Goal: Transaction & Acquisition: Purchase product/service

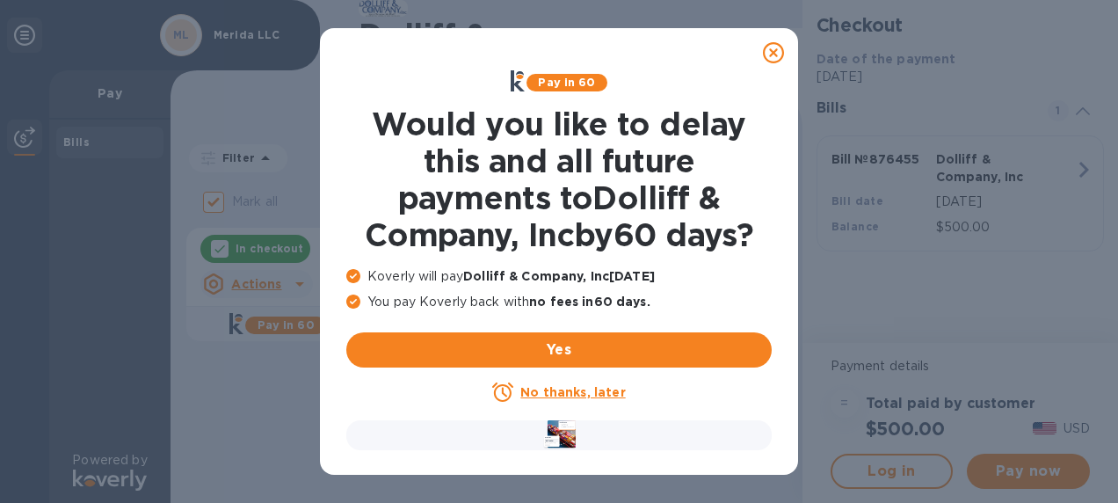
click at [571, 397] on u "No thanks, later" at bounding box center [572, 392] width 105 height 14
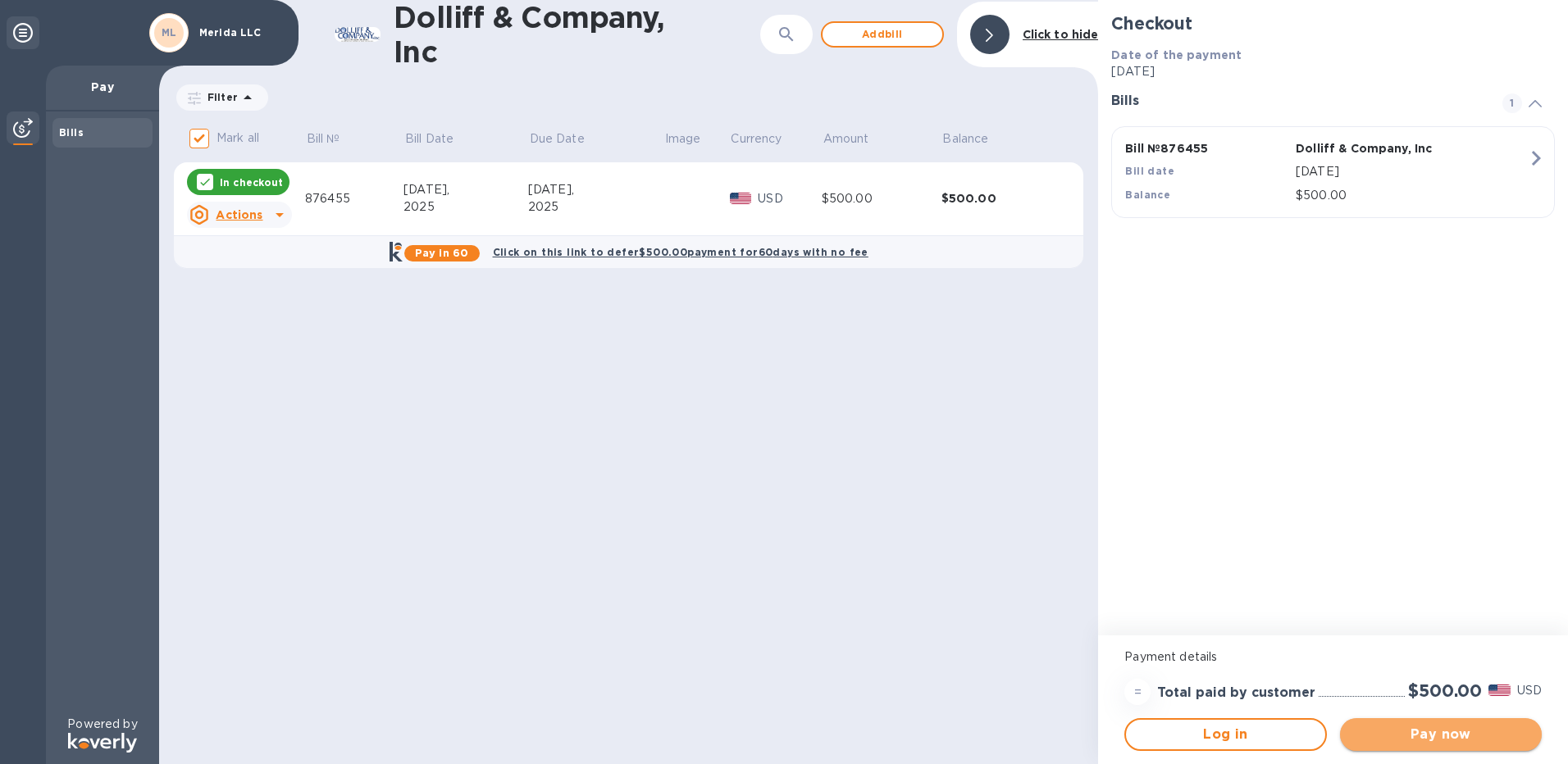
click at [1042, 468] on span "Pay now" at bounding box center [1441, 734] width 175 height 20
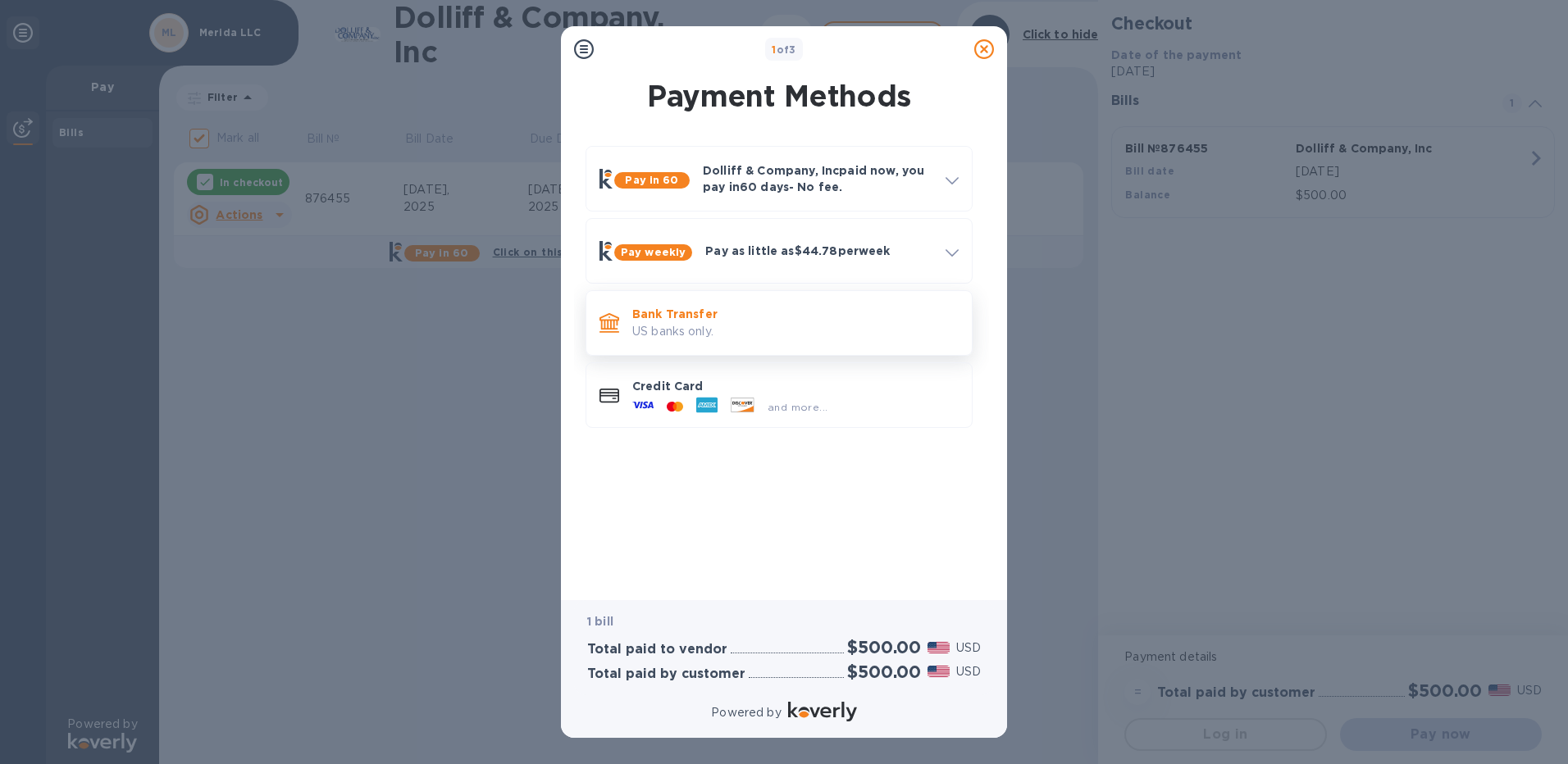
click at [673, 323] on p "US banks only." at bounding box center [796, 331] width 326 height 17
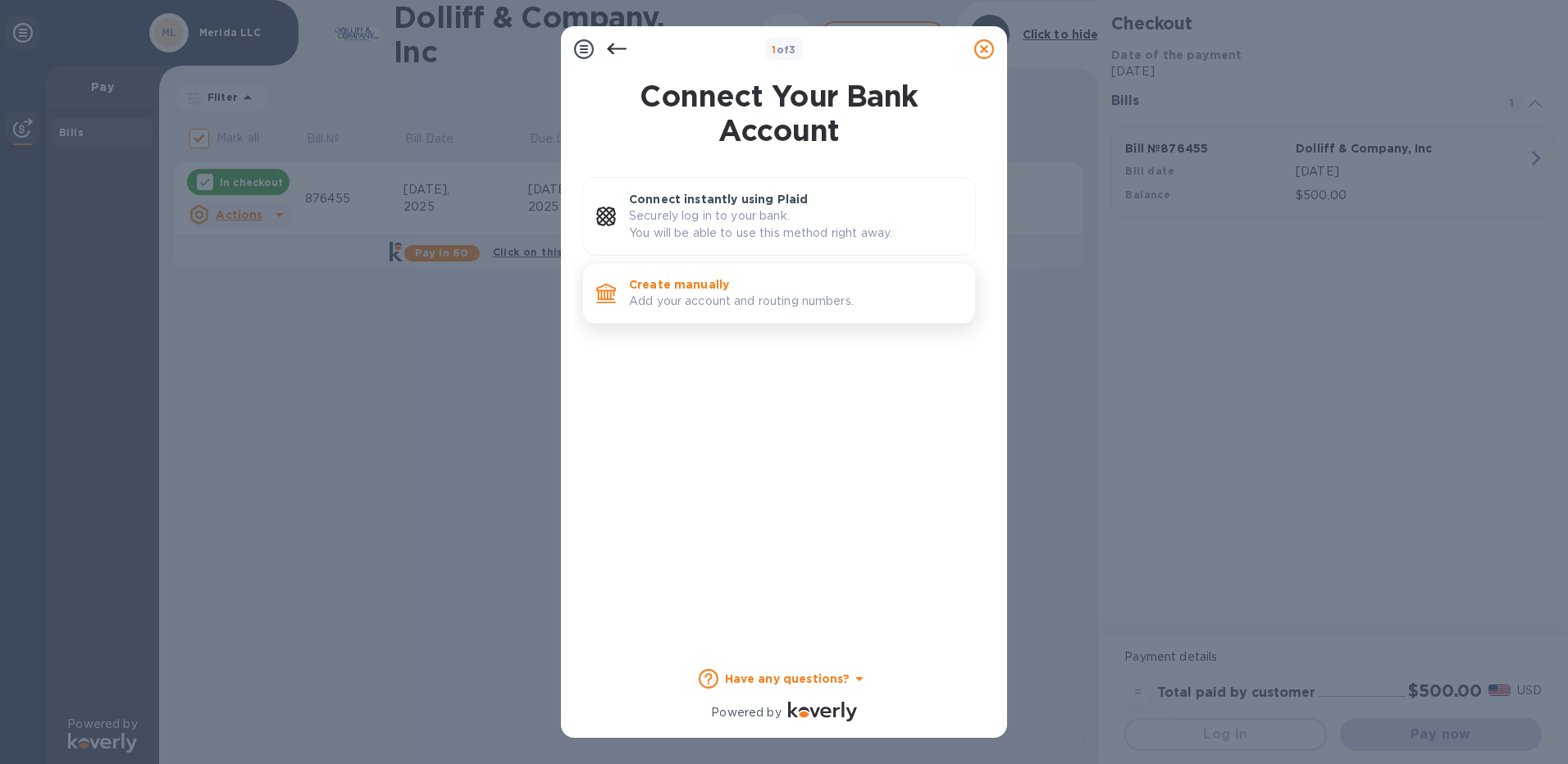
click at [706, 303] on p "Add your account and routing numbers." at bounding box center [795, 301] width 333 height 17
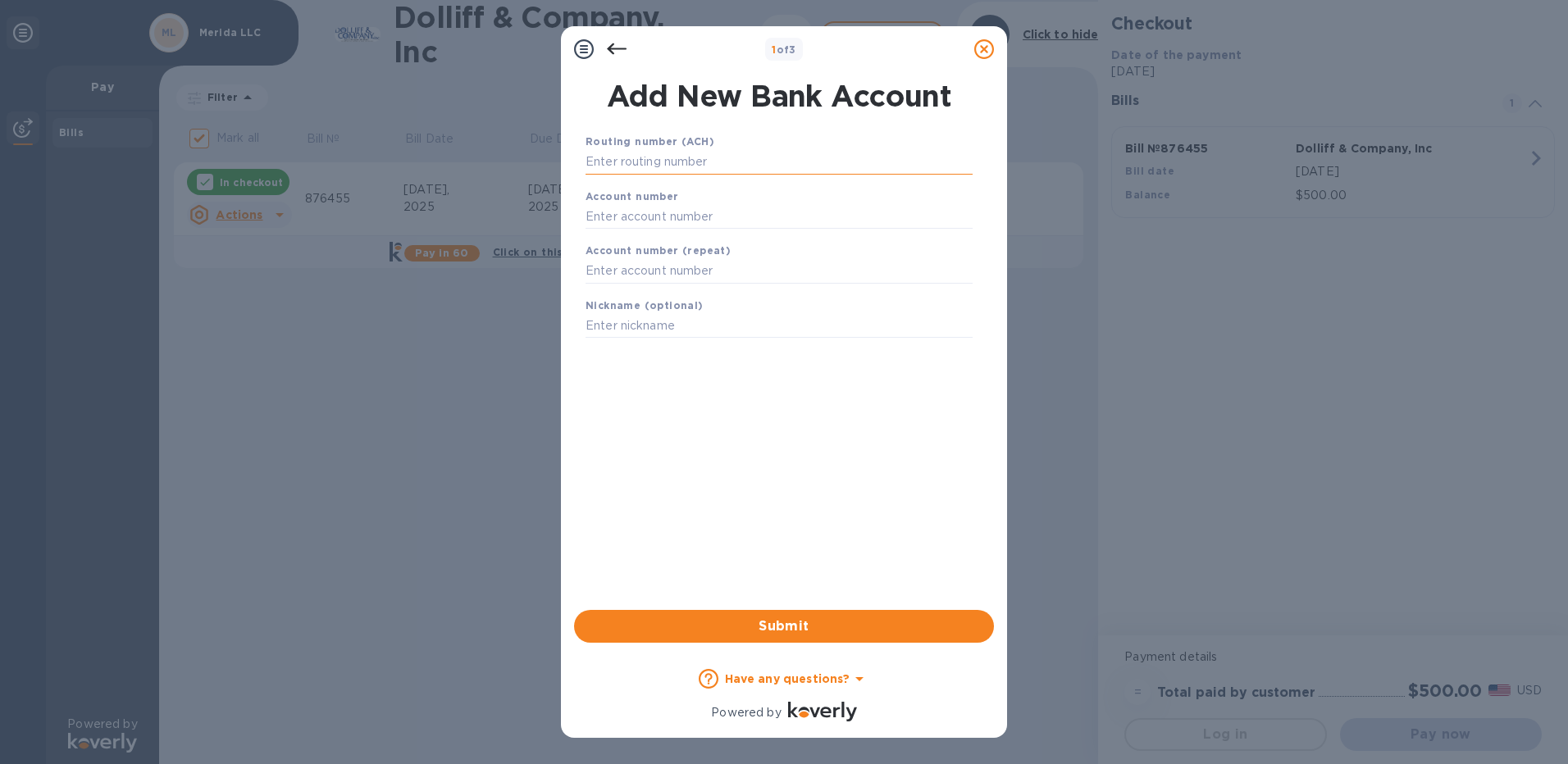
click at [645, 160] on input "text" at bounding box center [779, 162] width 387 height 24
type input "211871691"
click at [662, 237] on input "text" at bounding box center [779, 237] width 387 height 24
type input "360412112"
click at [688, 291] on input "text" at bounding box center [779, 292] width 387 height 24
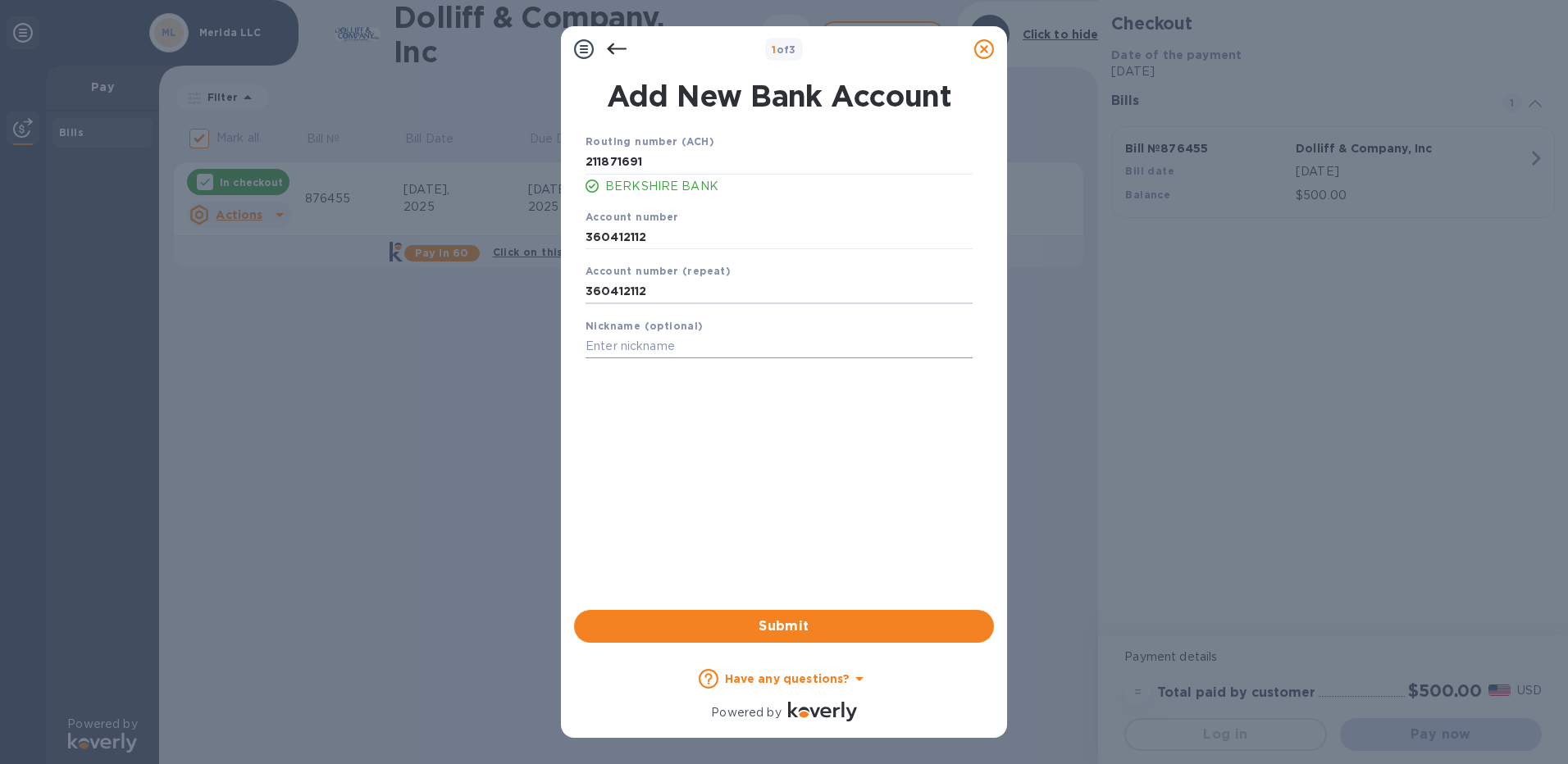
type input "360412112"
click at [694, 343] on input "text" at bounding box center [779, 347] width 387 height 24
click at [587, 347] on input "2112" at bounding box center [779, 347] width 387 height 24
type input "BB 2112"
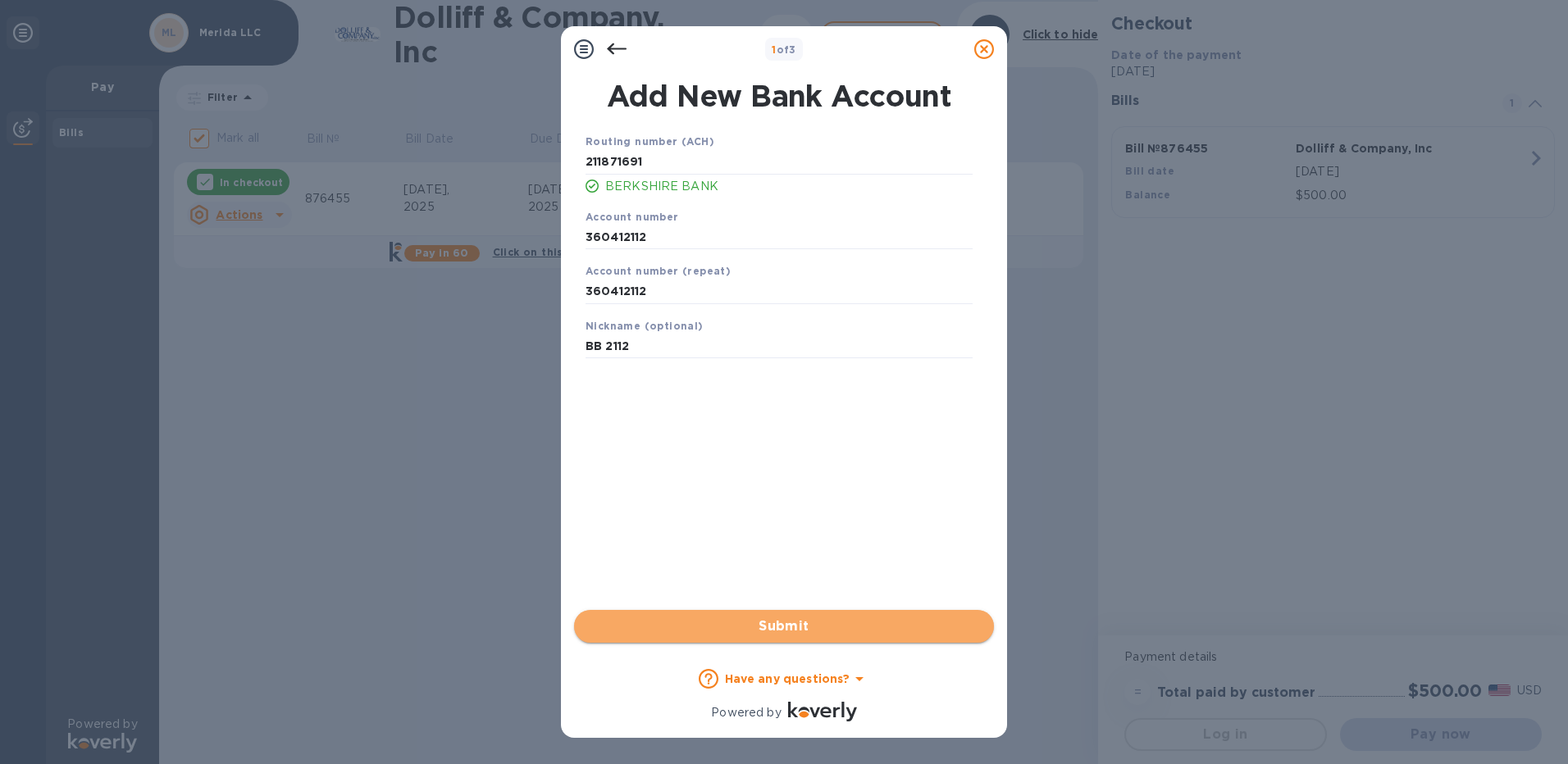
click at [784, 468] on span "Submit" at bounding box center [784, 626] width 394 height 20
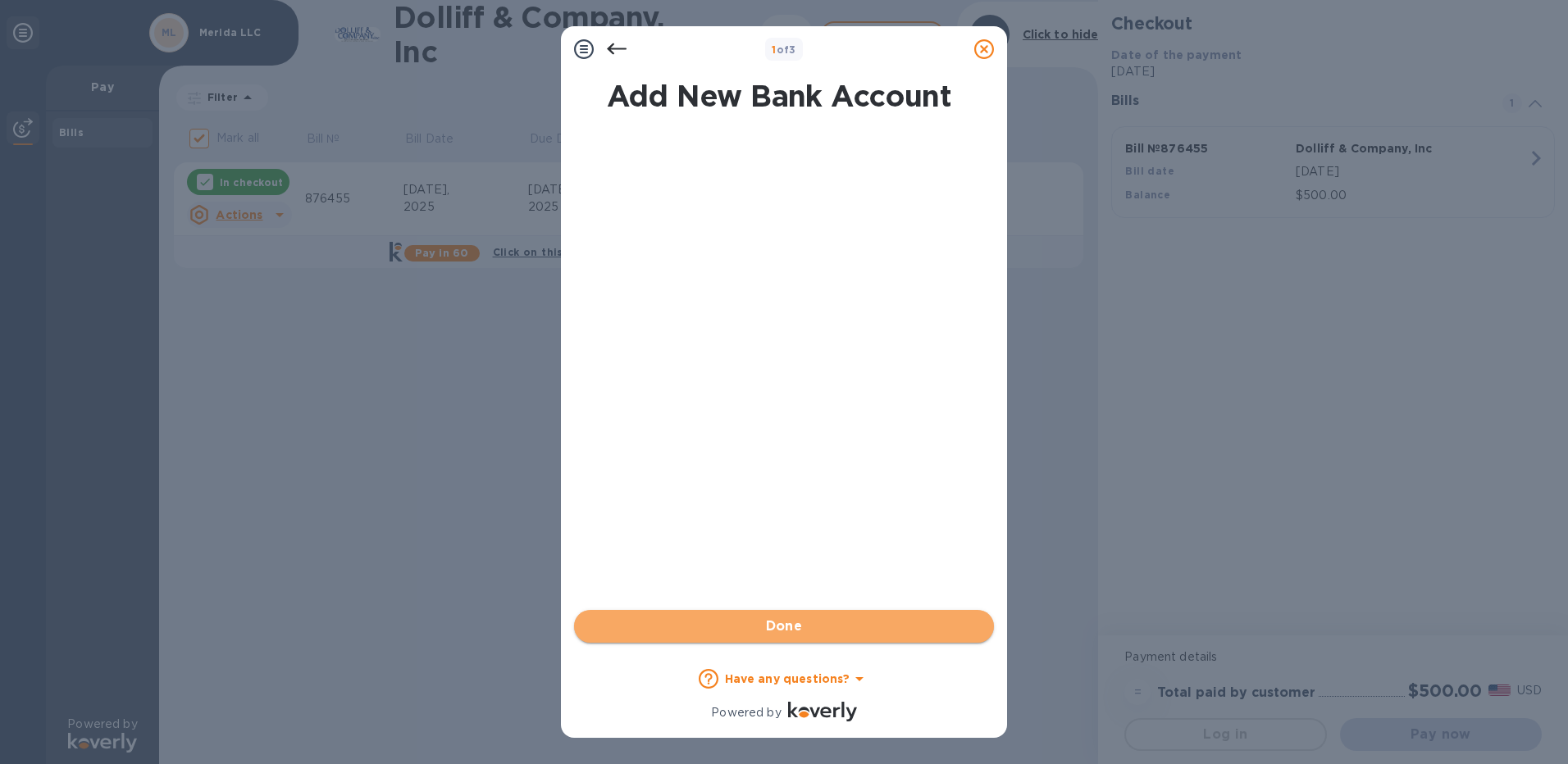
click at [782, 468] on span "Done" at bounding box center [784, 626] width 37 height 20
